Goal: Register for event/course

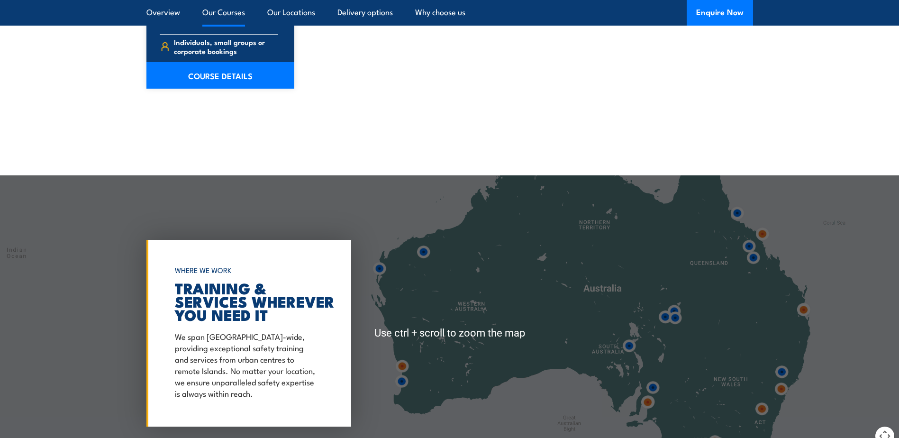
scroll to position [1387, 0]
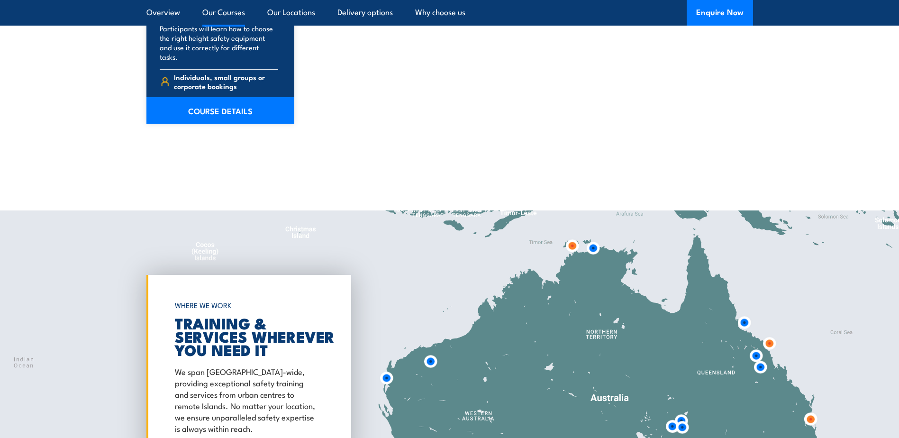
drag, startPoint x: 542, startPoint y: 287, endPoint x: 549, endPoint y: 364, distance: 77.6
click at [549, 364] on div at bounding box center [449, 368] width 899 height 316
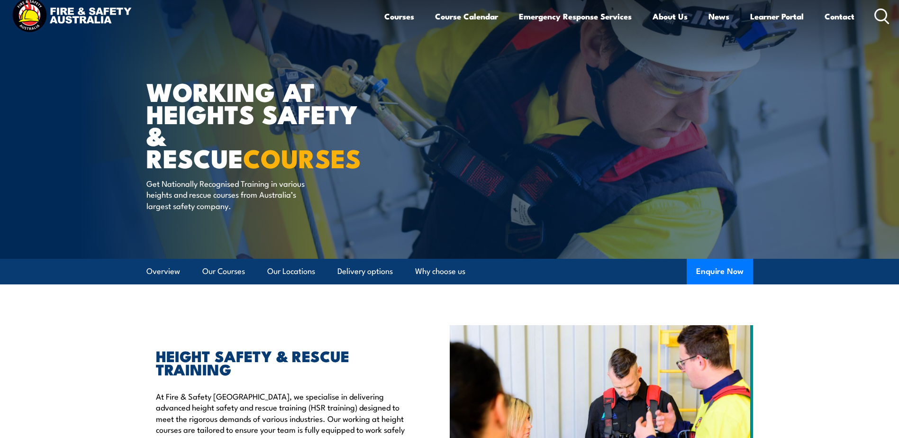
scroll to position [0, 0]
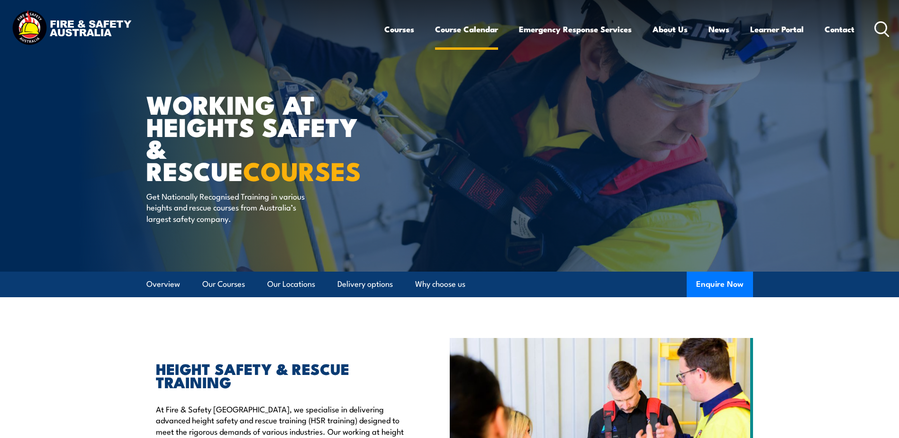
click at [453, 26] on link "Course Calendar" at bounding box center [466, 29] width 63 height 25
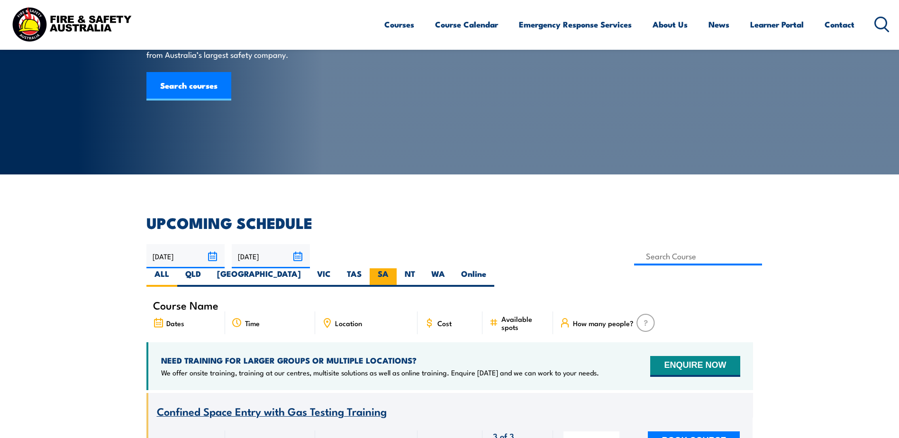
click at [423, 268] on label "NT" at bounding box center [410, 277] width 27 height 18
click at [421, 268] on input "NT" at bounding box center [418, 271] width 6 height 6
radio input "true"
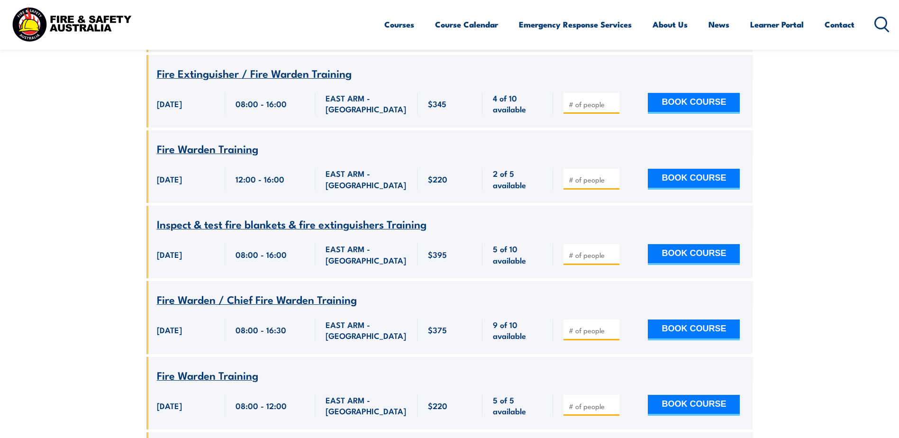
scroll to position [1344, 0]
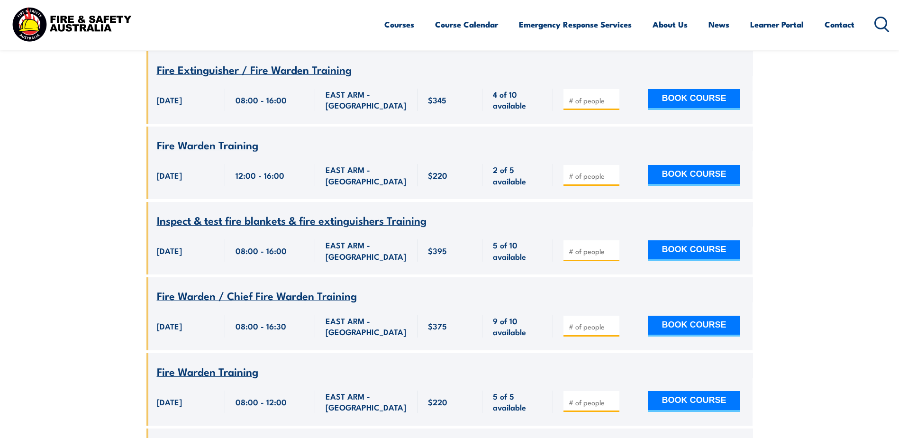
click at [109, 236] on section "UPCOMING SCHEDULE 23/09/2025 22/11/2025" at bounding box center [449, 307] width 899 height 2678
click at [853, 228] on section "UPCOMING SCHEDULE 23/09/2025 22/11/2025" at bounding box center [449, 307] width 899 height 2678
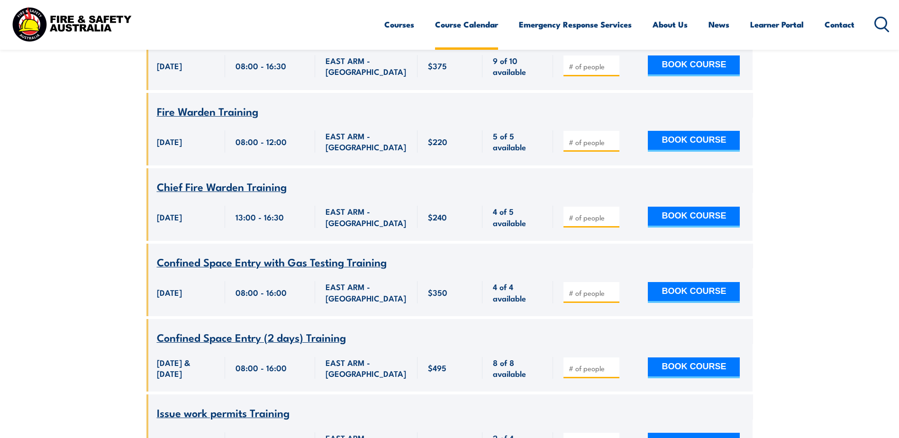
scroll to position [1586, 0]
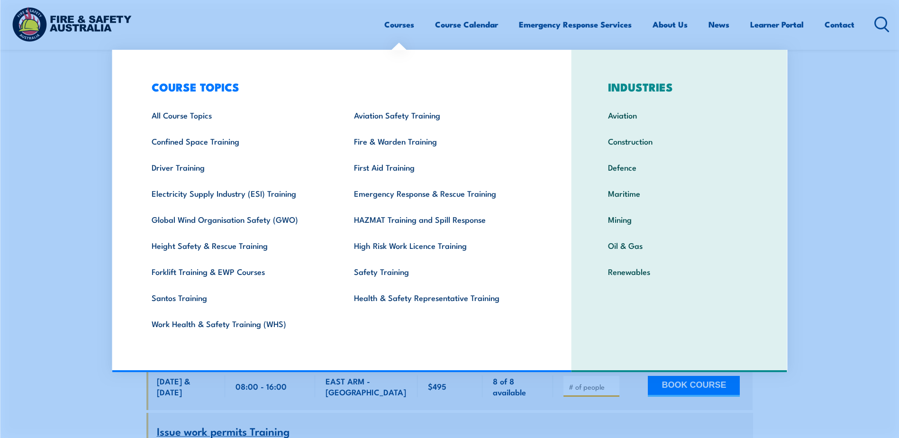
click at [394, 22] on link "Courses" at bounding box center [399, 24] width 30 height 25
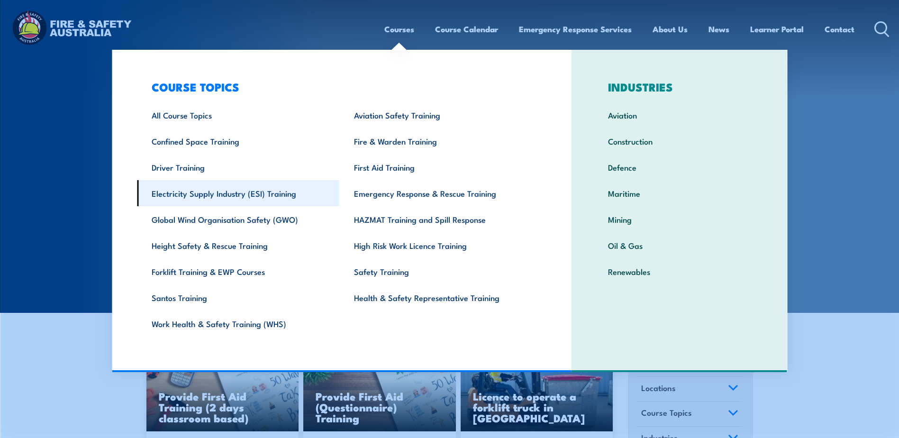
click at [235, 196] on link "Electricity Supply Industry (ESI) Training" at bounding box center [238, 193] width 202 height 26
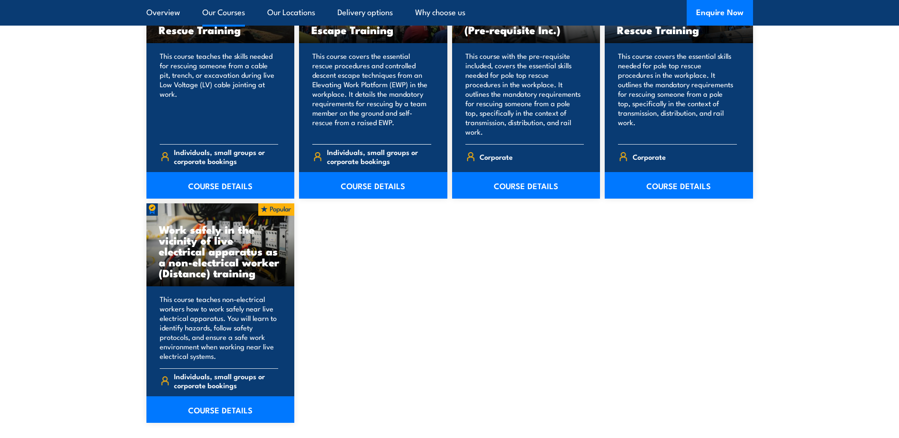
scroll to position [1325, 0]
